Goal: Task Accomplishment & Management: Manage account settings

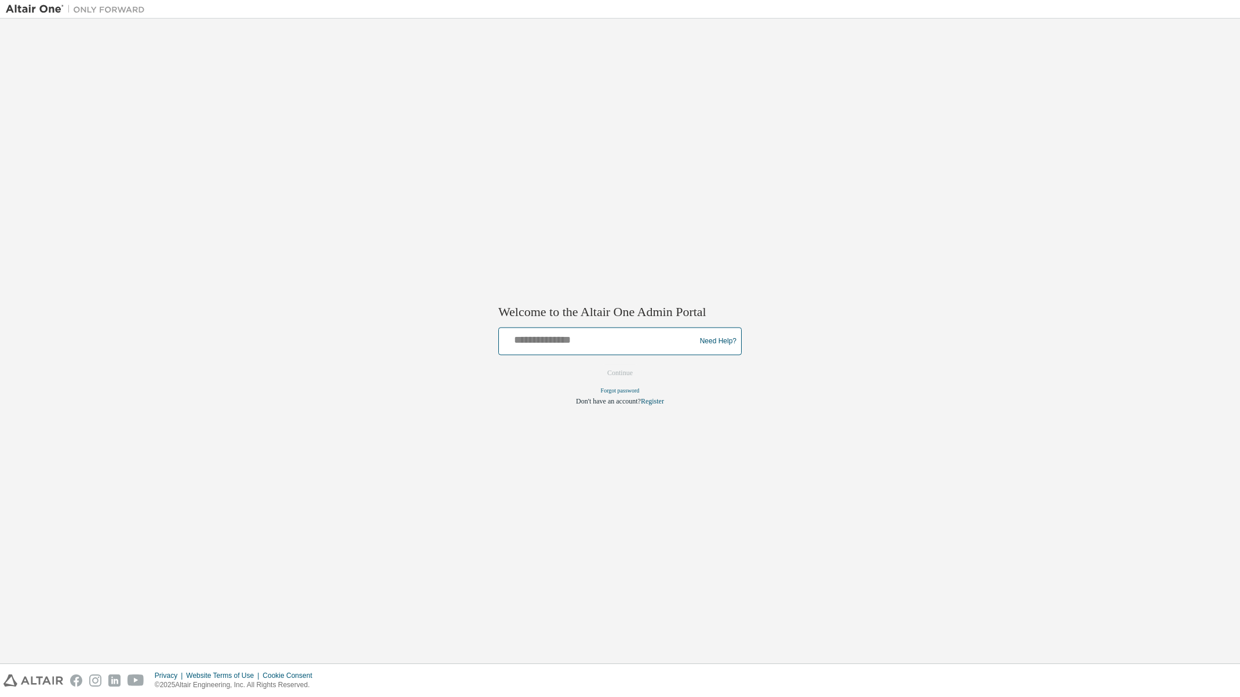
click at [575, 346] on input "text" at bounding box center [598, 339] width 191 height 17
type input "**********"
click at [626, 374] on button "Continue" at bounding box center [620, 373] width 50 height 17
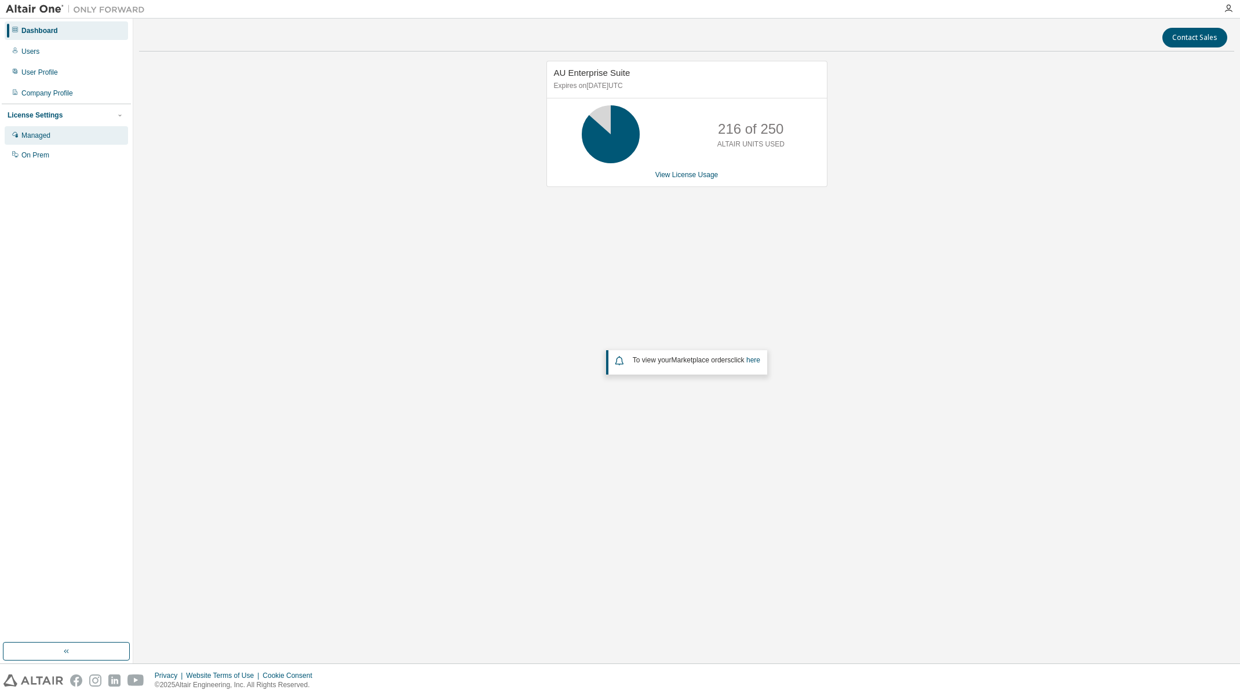
click at [56, 137] on div "Managed" at bounding box center [66, 135] width 123 height 19
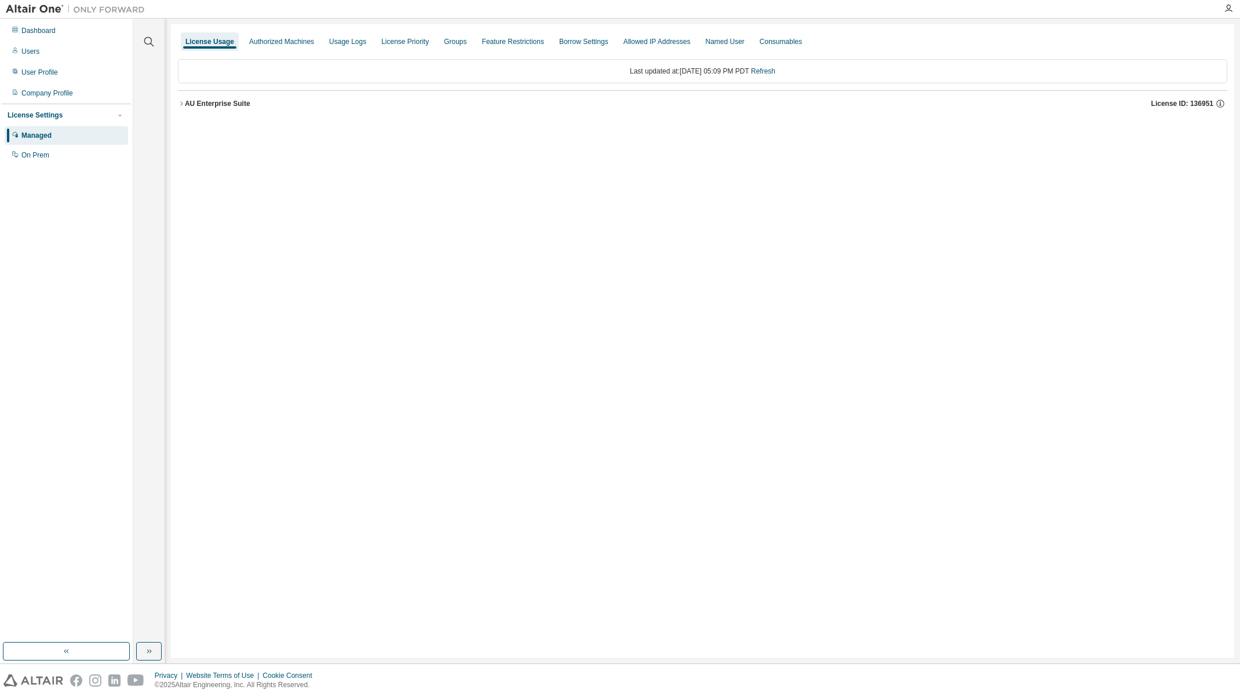
click at [179, 100] on icon "button" at bounding box center [181, 103] width 7 height 7
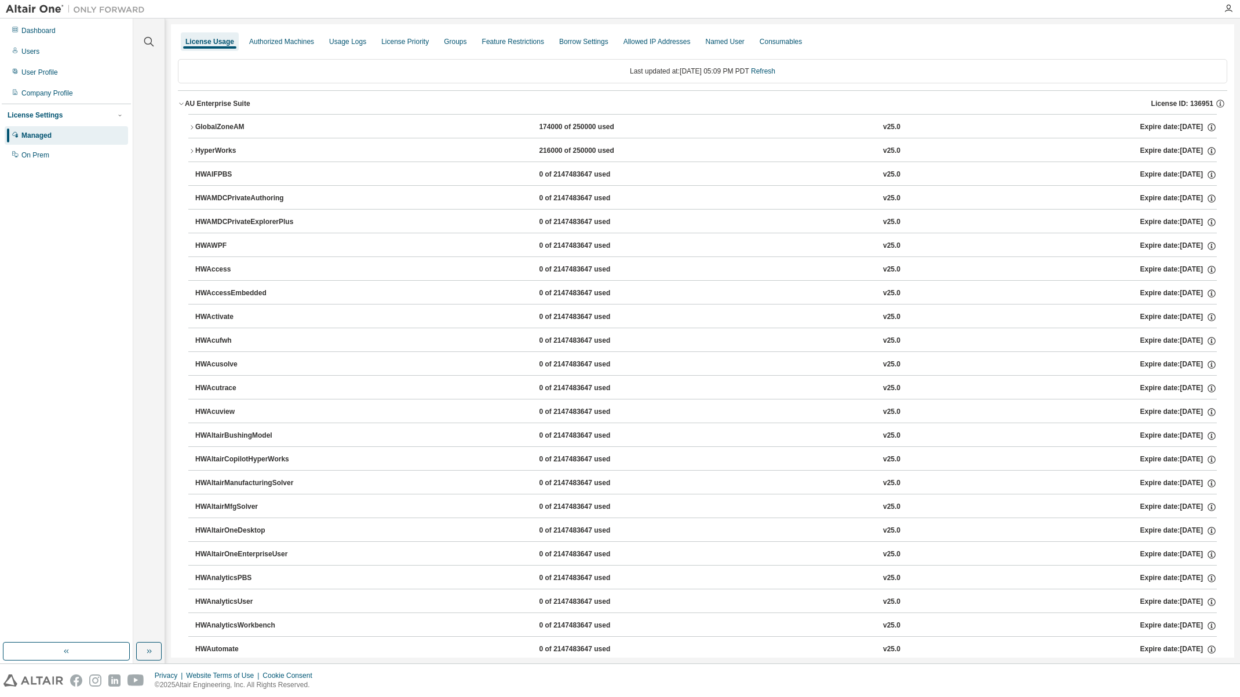
click at [192, 149] on icon "button" at bounding box center [191, 151] width 7 height 7
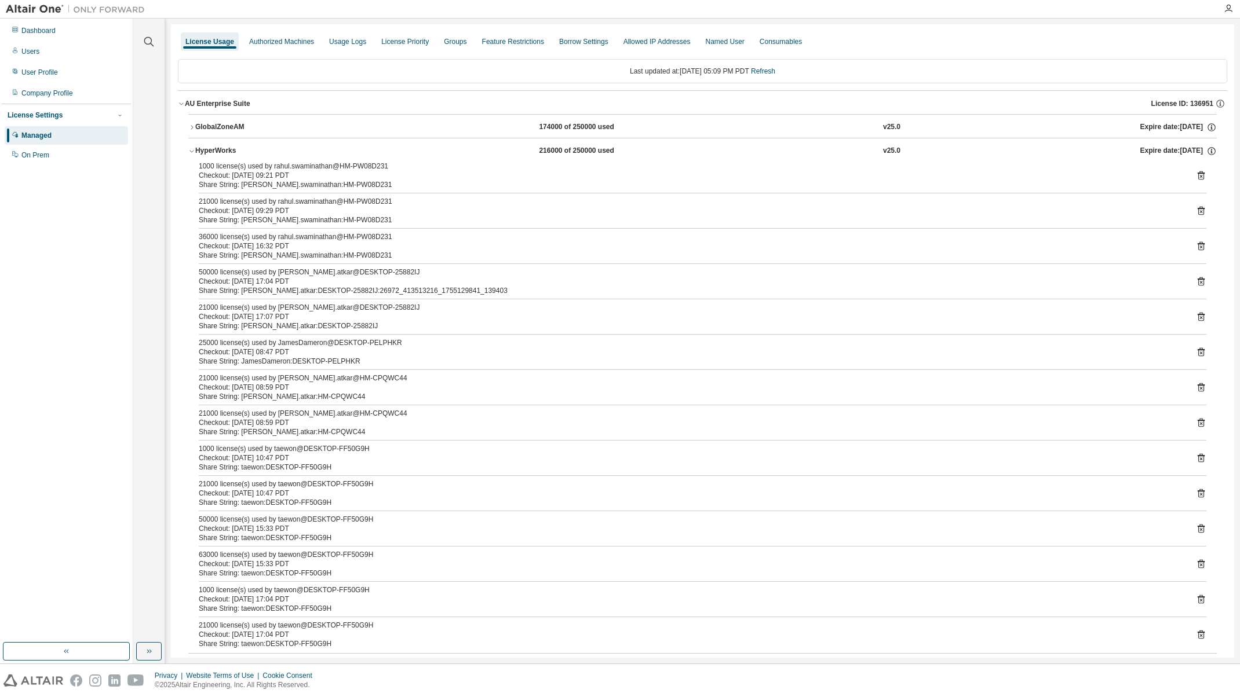
click at [212, 185] on div "Share String: rahul.swaminathan:HM-PW08D231" at bounding box center [689, 184] width 980 height 9
drag, startPoint x: 212, startPoint y: 185, endPoint x: 324, endPoint y: 187, distance: 111.8
click at [324, 187] on div "Share String: rahul.swaminathan:HM-PW08D231" at bounding box center [689, 184] width 980 height 9
click at [212, 220] on div "Share String: rahul.swaminathan:HM-PW08D231" at bounding box center [689, 220] width 980 height 9
drag, startPoint x: 212, startPoint y: 220, endPoint x: 331, endPoint y: 221, distance: 119.3
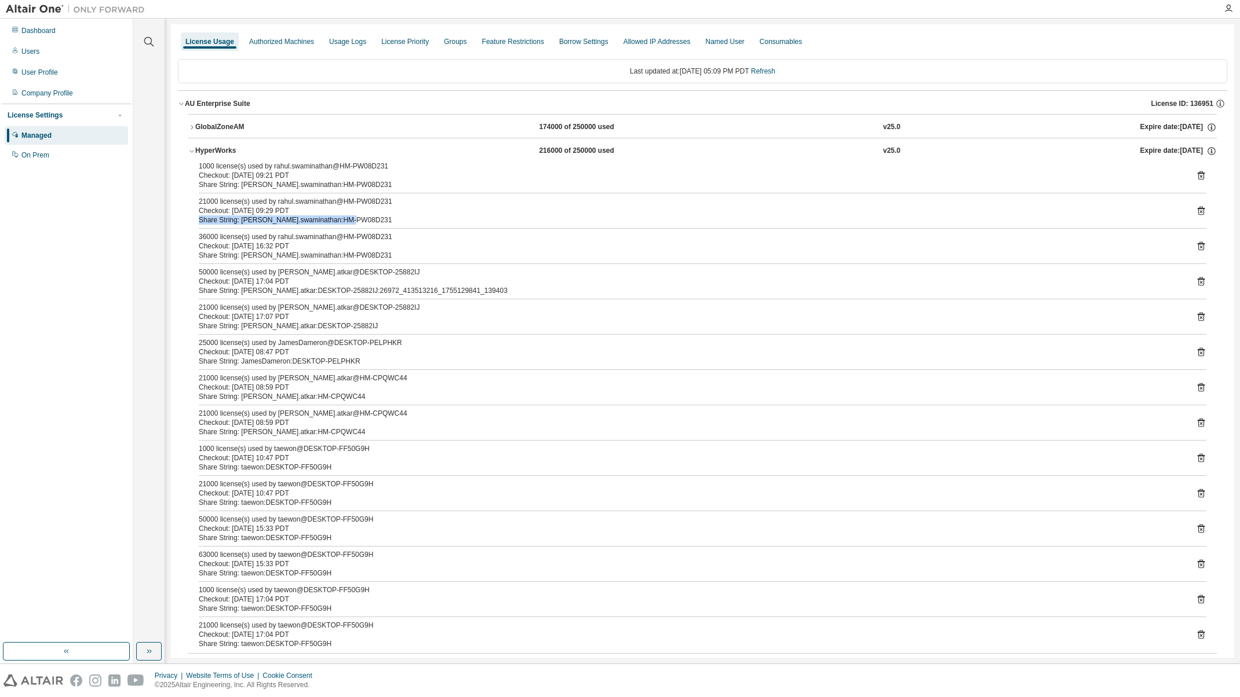
click at [331, 221] on div "Share String: rahul.swaminathan:HM-PW08D231" at bounding box center [689, 220] width 980 height 9
click at [208, 254] on div "Share String: rahul.swaminathan:HM-PW08D231" at bounding box center [689, 255] width 980 height 9
drag, startPoint x: 208, startPoint y: 254, endPoint x: 361, endPoint y: 251, distance: 153.0
click at [361, 251] on div "Share String: rahul.swaminathan:HM-PW08D231" at bounding box center [689, 255] width 980 height 9
click at [209, 287] on div "Share String: kamlesh.atkar:DESKTOP-25882IJ:26972_413513216_1755129841_139403" at bounding box center [689, 290] width 980 height 9
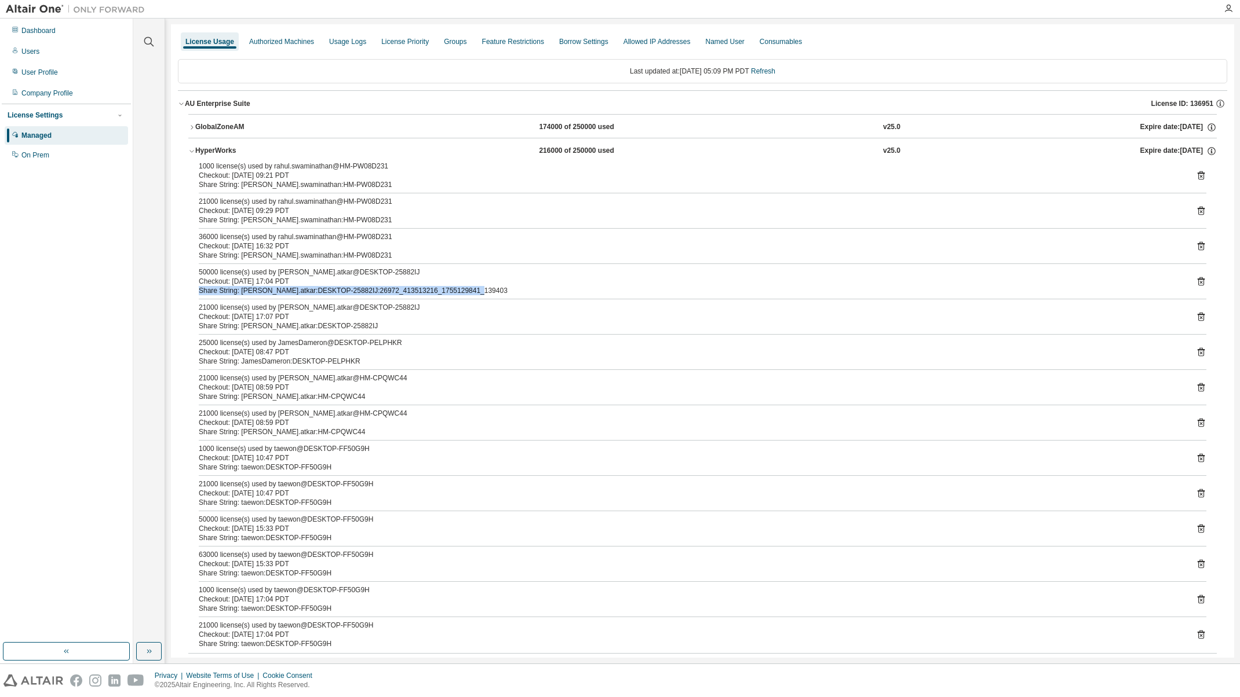
drag, startPoint x: 209, startPoint y: 287, endPoint x: 434, endPoint y: 287, distance: 225.4
click at [434, 287] on div "Share String: kamlesh.atkar:DESKTOP-25882IJ:26972_413513216_1755129841_139403" at bounding box center [689, 290] width 980 height 9
click at [192, 125] on icon "button" at bounding box center [191, 127] width 7 height 7
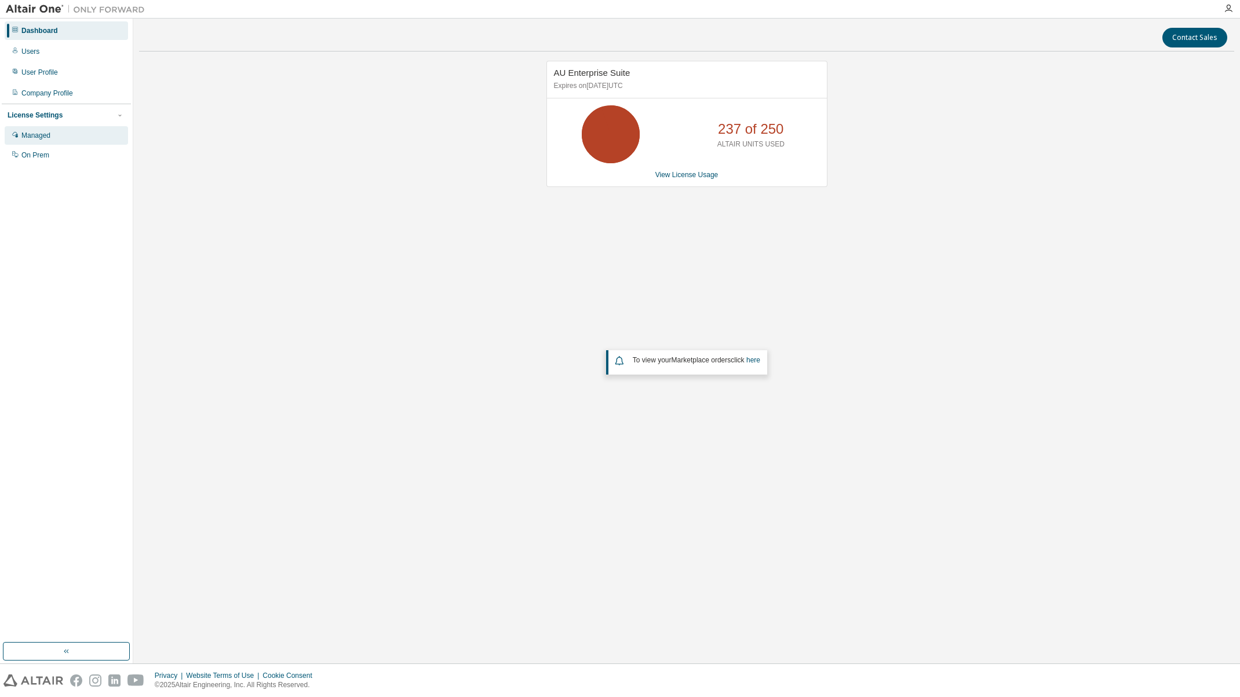
click at [50, 134] on div "Managed" at bounding box center [35, 135] width 29 height 9
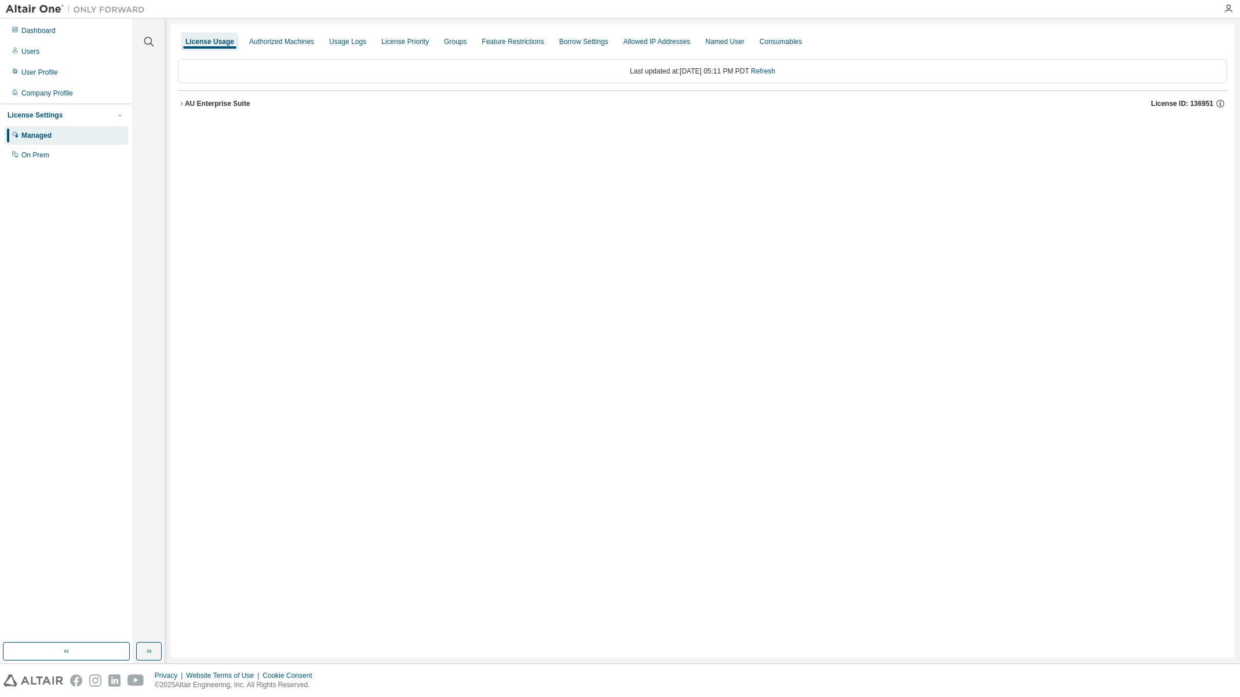
click at [181, 101] on icon "button" at bounding box center [181, 103] width 7 height 7
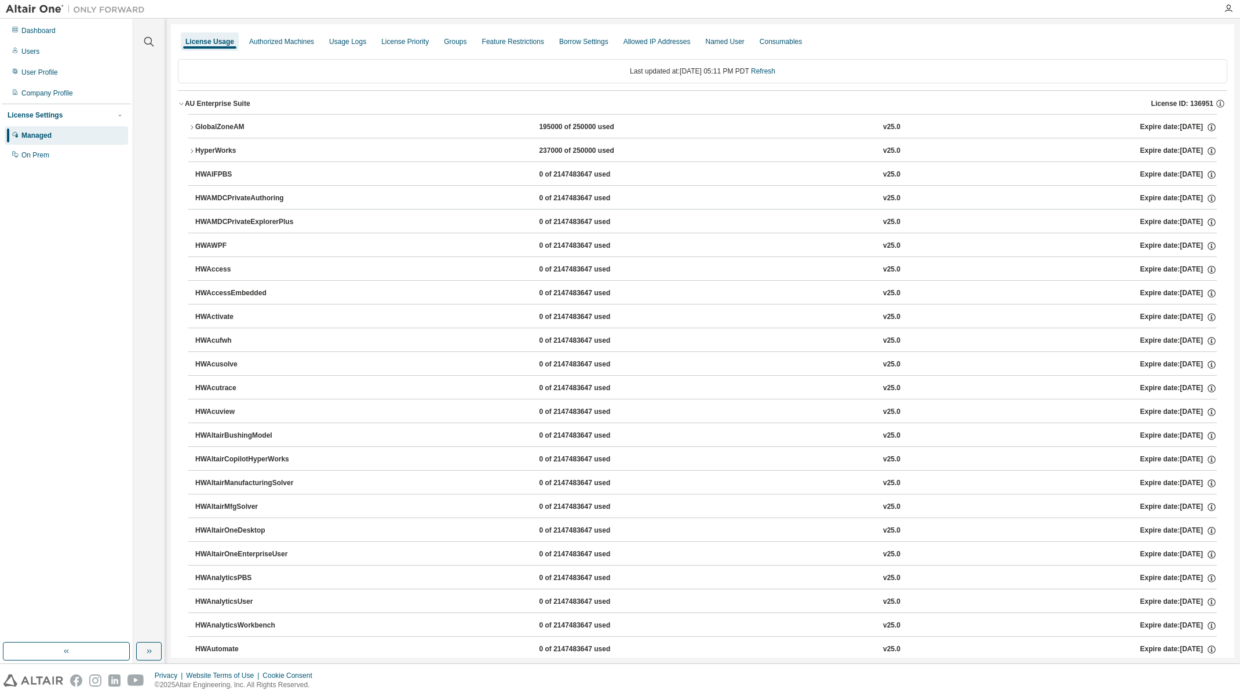
click at [191, 148] on icon "button" at bounding box center [191, 151] width 7 height 7
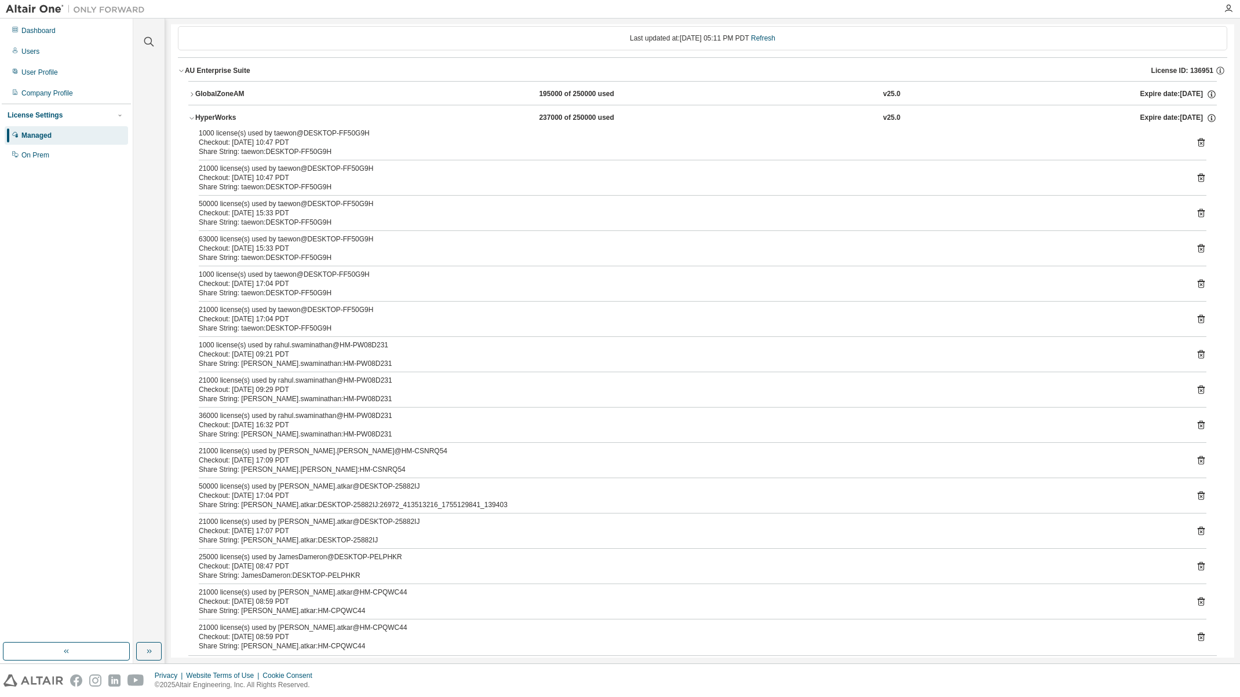
scroll to position [58, 0]
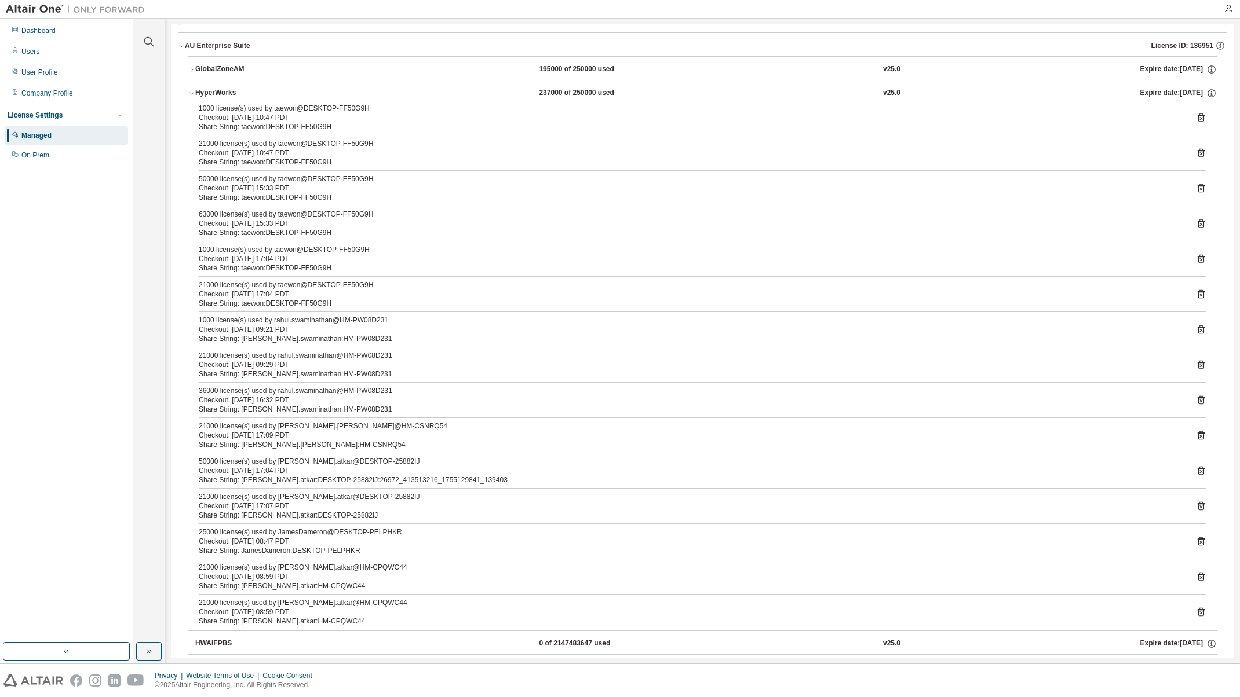
click at [246, 336] on div "Share String: rahul.swaminathan:HM-PW08D231" at bounding box center [689, 338] width 980 height 9
drag, startPoint x: 246, startPoint y: 336, endPoint x: 287, endPoint y: 334, distance: 41.8
click at [287, 334] on div "Share String: rahul.swaminathan:HM-PW08D231" at bounding box center [689, 338] width 980 height 9
click at [243, 336] on div "Share String: rahul.swaminathan:HM-PW08D231" at bounding box center [689, 338] width 980 height 9
drag, startPoint x: 243, startPoint y: 336, endPoint x: 324, endPoint y: 337, distance: 81.1
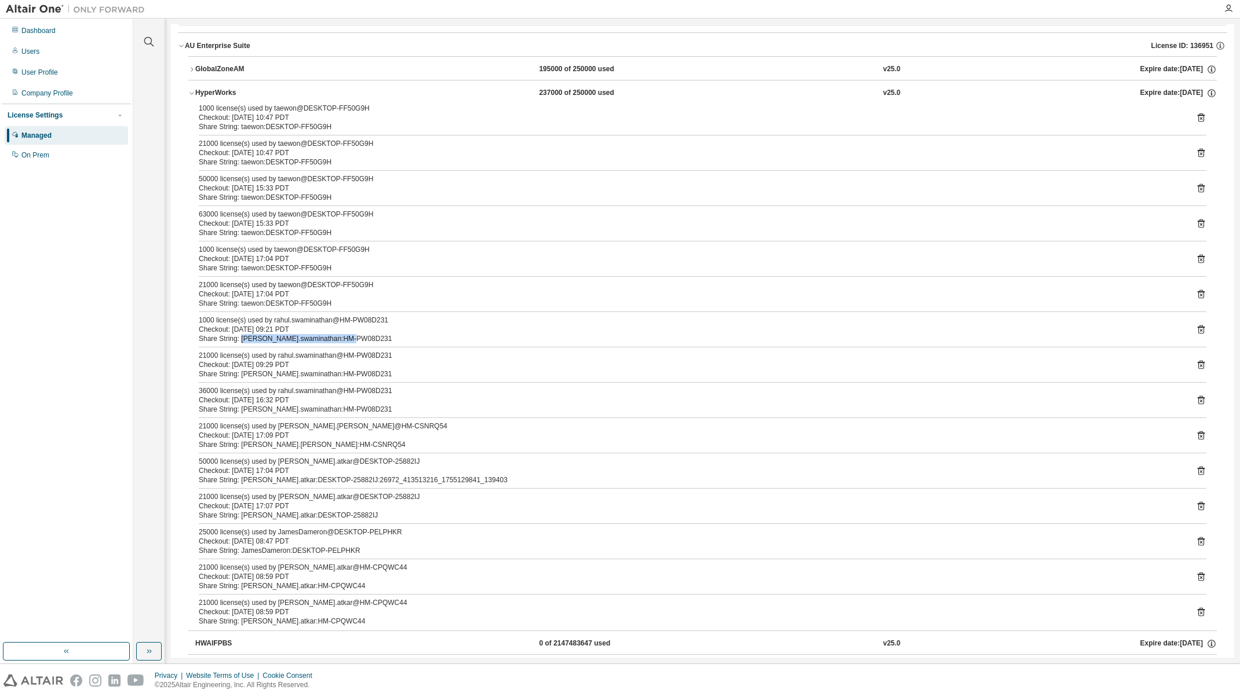
click at [324, 337] on div "Share String: rahul.swaminathan:HM-PW08D231" at bounding box center [689, 338] width 980 height 9
click at [247, 376] on div "Share String: rahul.swaminathan:HM-PW08D231" at bounding box center [689, 374] width 980 height 9
drag, startPoint x: 247, startPoint y: 376, endPoint x: 328, endPoint y: 372, distance: 81.2
click at [328, 372] on div "Share String: rahul.swaminathan:HM-PW08D231" at bounding box center [689, 374] width 980 height 9
click at [241, 409] on div "Share String: rahul.swaminathan:HM-PW08D231" at bounding box center [689, 409] width 980 height 9
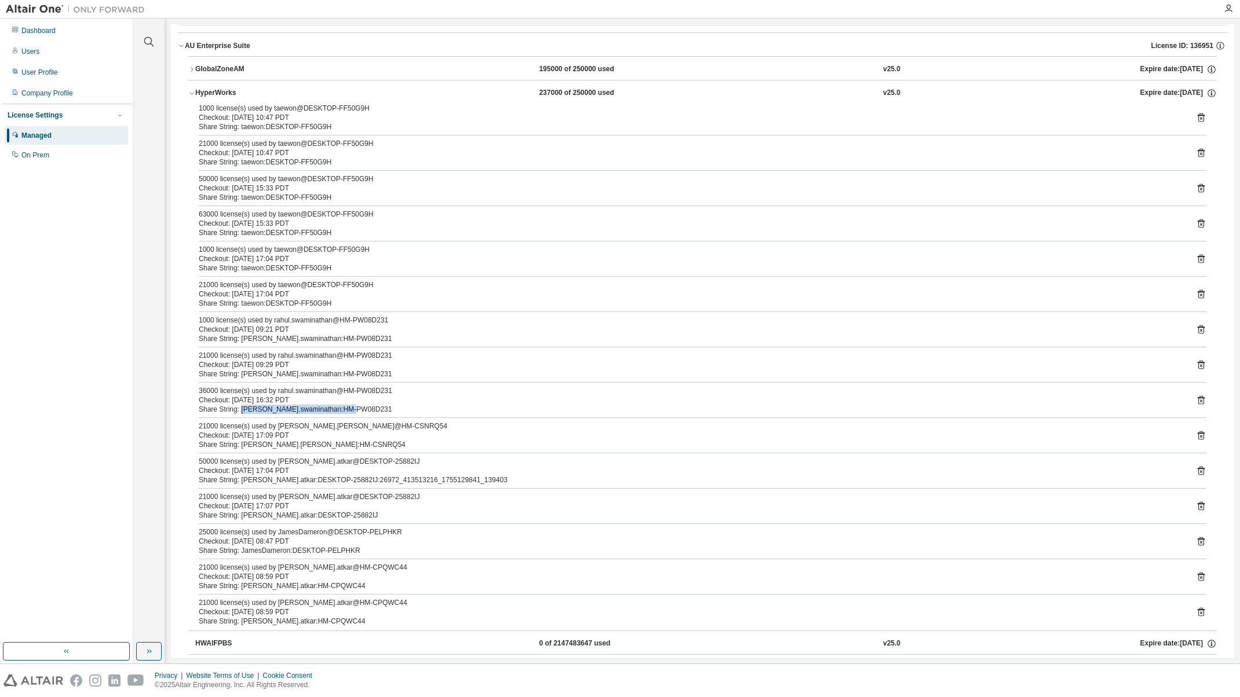
drag, startPoint x: 241, startPoint y: 409, endPoint x: 333, endPoint y: 411, distance: 92.1
click at [333, 411] on div "Share String: rahul.swaminathan:HM-PW08D231" at bounding box center [689, 409] width 980 height 9
click at [243, 337] on div "Share String: rahul.swaminathan:HM-PW08D231" at bounding box center [689, 338] width 980 height 9
drag, startPoint x: 243, startPoint y: 337, endPoint x: 350, endPoint y: 338, distance: 106.6
click at [350, 338] on div "Share String: rahul.swaminathan:HM-PW08D231" at bounding box center [689, 338] width 980 height 9
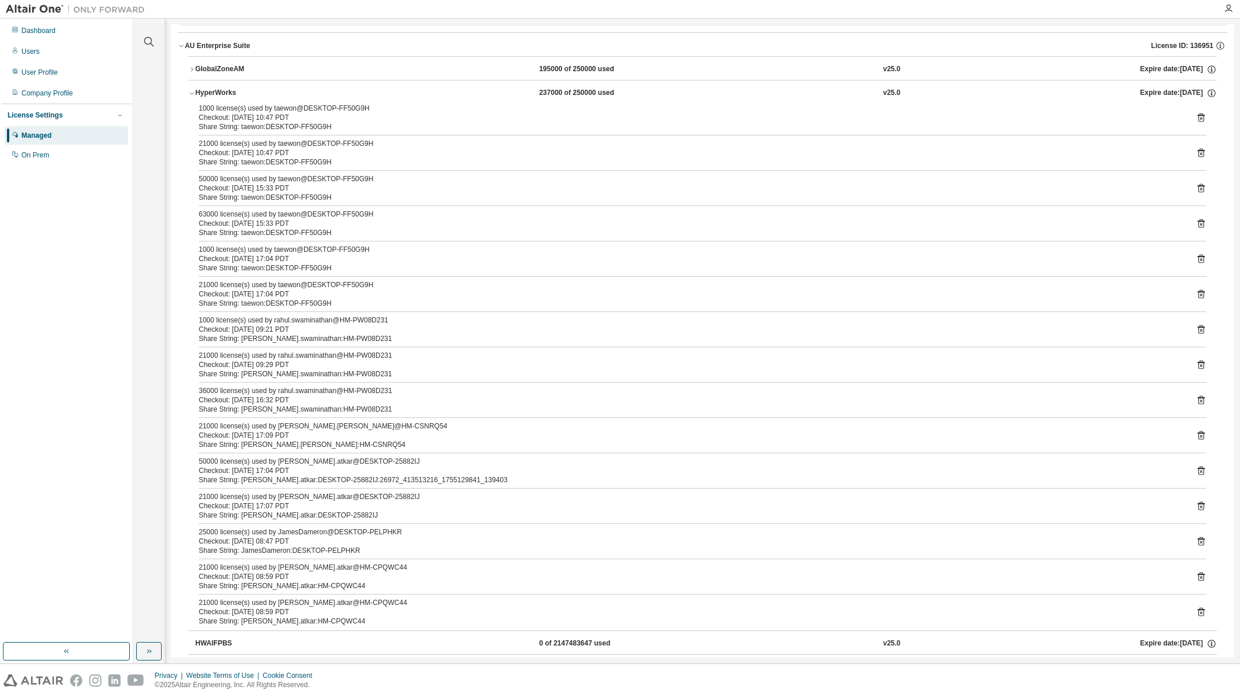
click at [244, 370] on div "Share String: rahul.swaminathan:HM-PW08D231" at bounding box center [689, 374] width 980 height 9
drag, startPoint x: 244, startPoint y: 368, endPoint x: 329, endPoint y: 371, distance: 84.6
click at [329, 371] on div "Share String: rahul.swaminathan:HM-PW08D231" at bounding box center [689, 374] width 980 height 9
click at [242, 408] on div "Share String: rahul.swaminathan:HM-PW08D231" at bounding box center [689, 409] width 980 height 9
drag, startPoint x: 242, startPoint y: 408, endPoint x: 334, endPoint y: 413, distance: 91.6
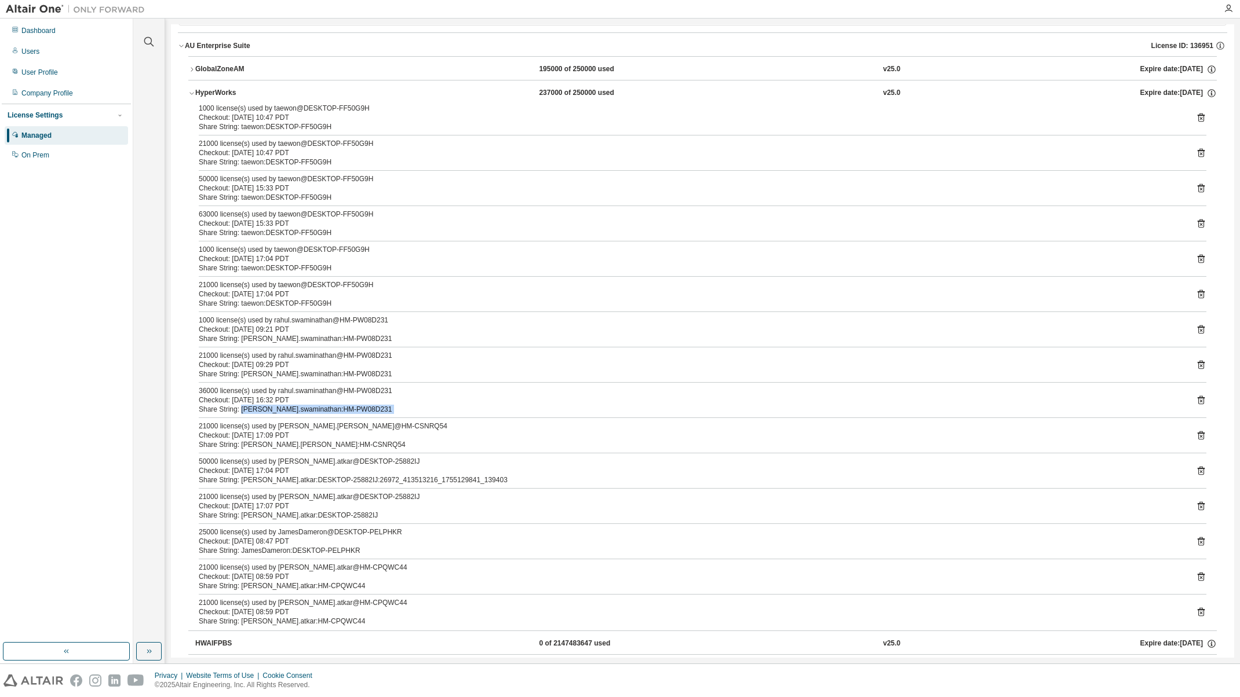
click at [334, 413] on div "1000 license(s) used by taewon@DESKTOP-FF50G9H Checkout: 2025-08-13 10:47 PDT S…" at bounding box center [702, 367] width 1028 height 527
click at [250, 546] on div "Share String: JamesDameron:DESKTOP-PELPHKR" at bounding box center [689, 550] width 980 height 9
drag, startPoint x: 250, startPoint y: 546, endPoint x: 327, endPoint y: 545, distance: 77.1
click at [327, 546] on div "Share String: JamesDameron:DESKTOP-PELPHKR" at bounding box center [689, 550] width 980 height 9
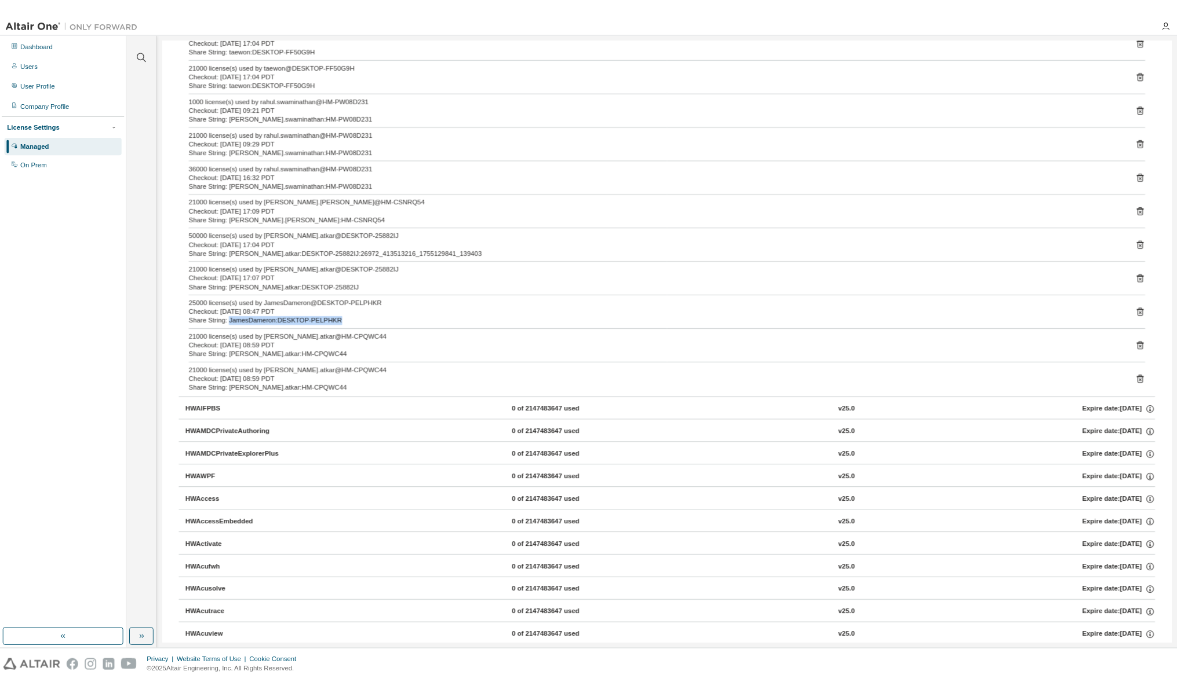
scroll to position [0, 0]
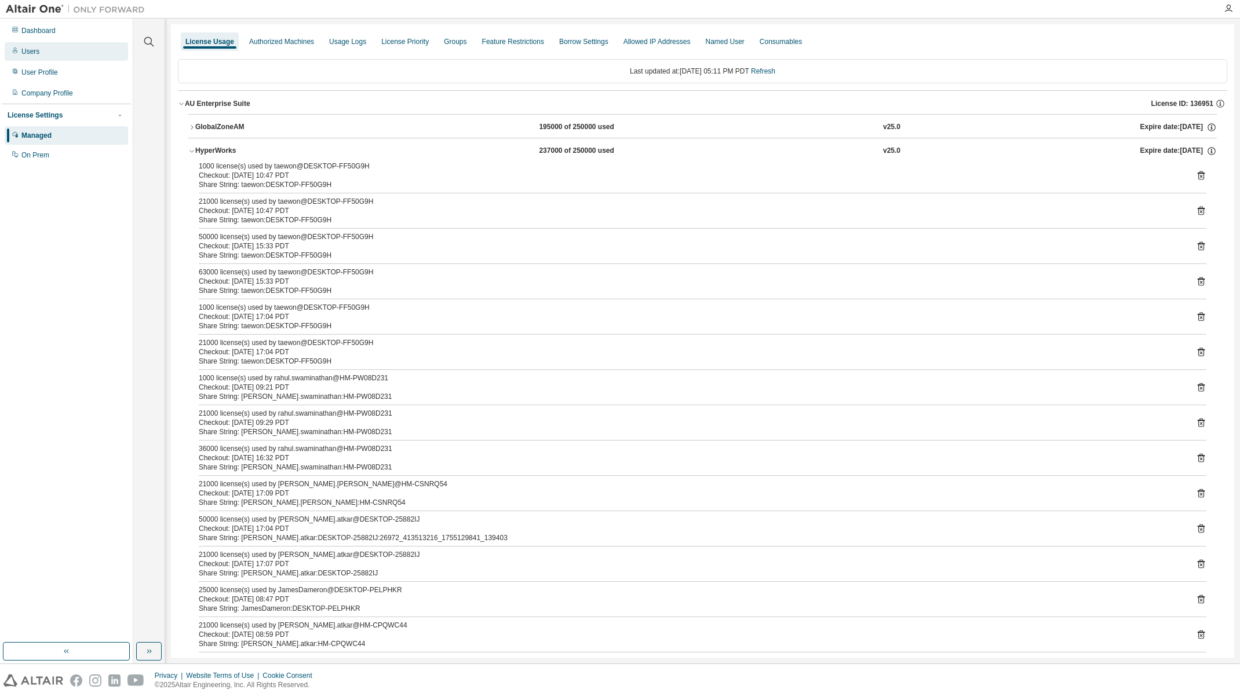
click at [61, 50] on div "Users" at bounding box center [66, 51] width 123 height 19
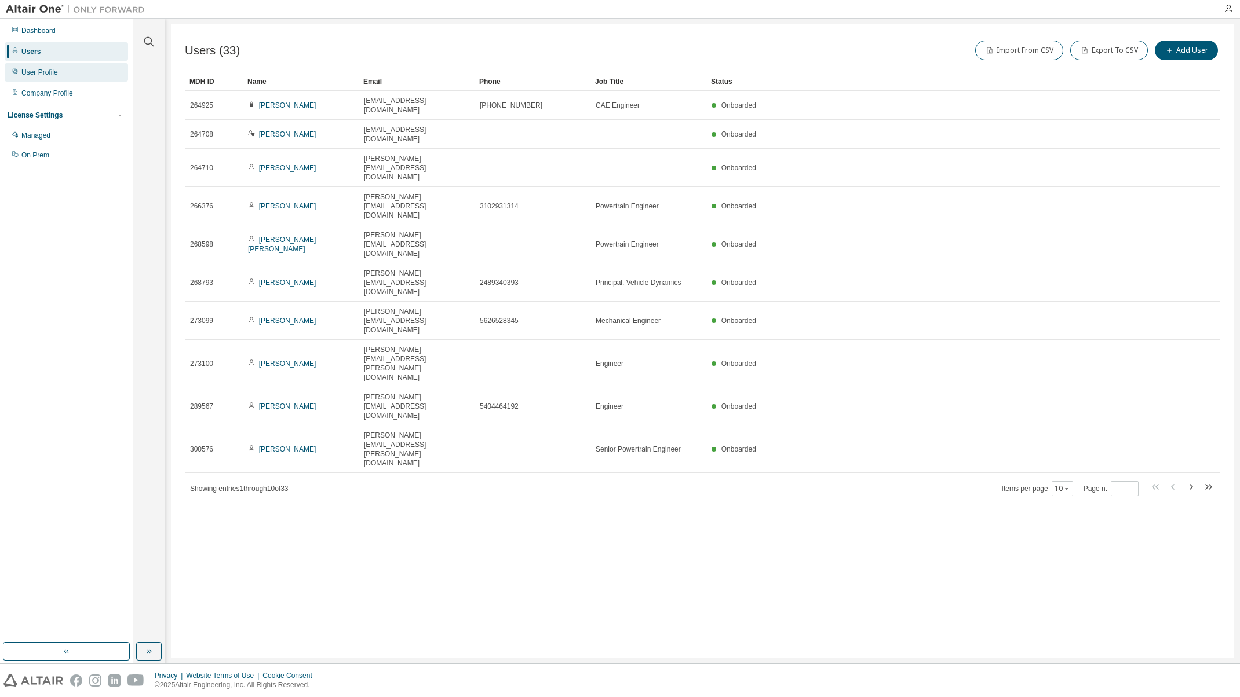
click at [47, 74] on div "User Profile" at bounding box center [39, 72] width 36 height 9
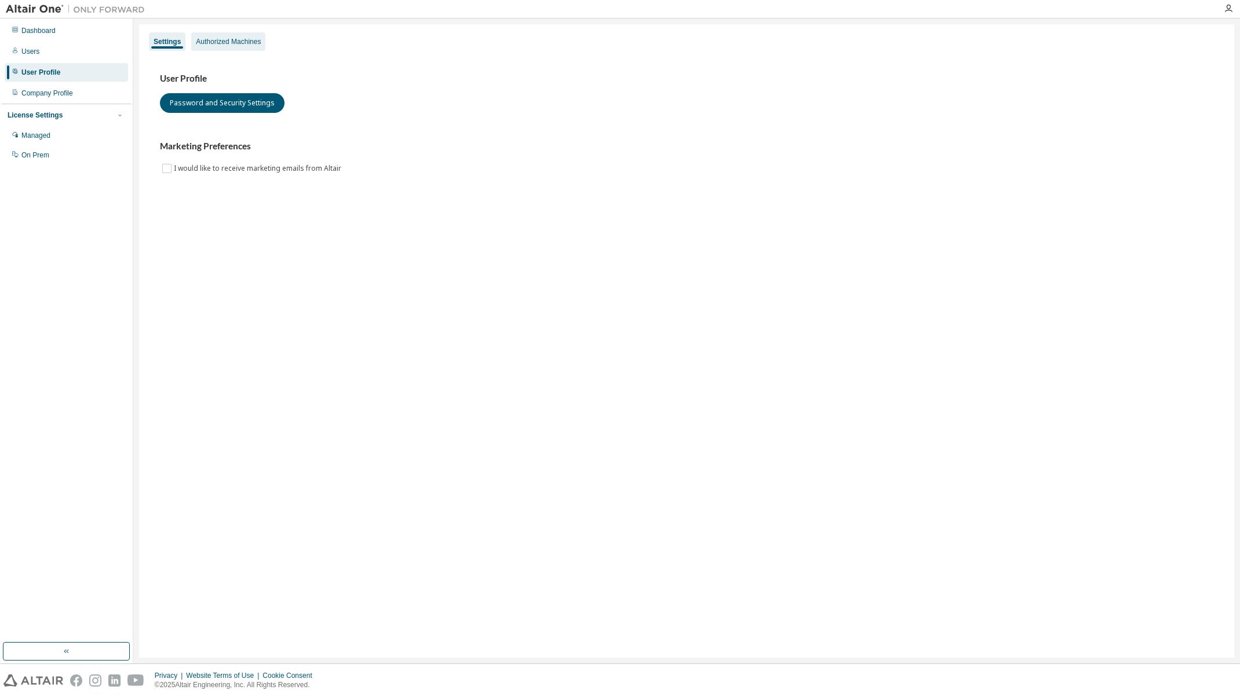
click at [224, 39] on div "Authorized Machines" at bounding box center [228, 41] width 65 height 9
